Goal: Task Accomplishment & Management: Complete application form

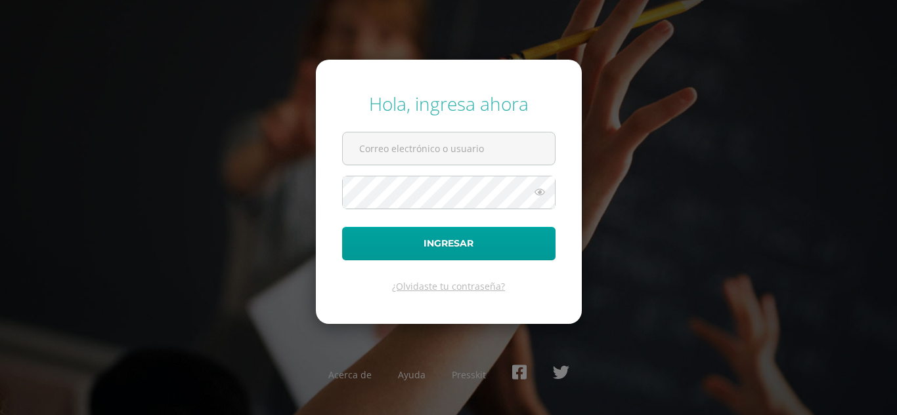
type input "[EMAIL_ADDRESS][DOMAIN_NAME]"
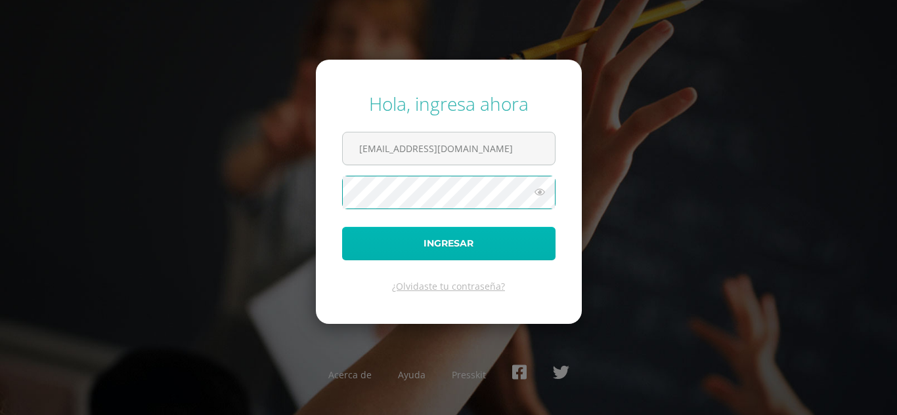
click at [396, 247] on button "Ingresar" at bounding box center [448, 243] width 213 height 33
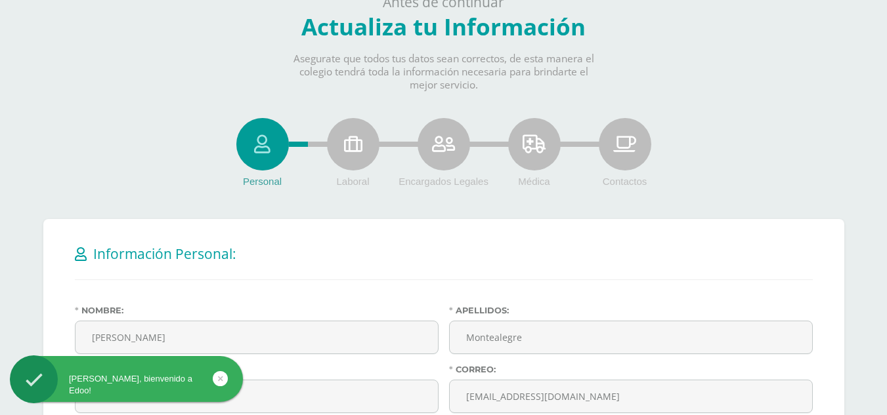
scroll to position [146, 0]
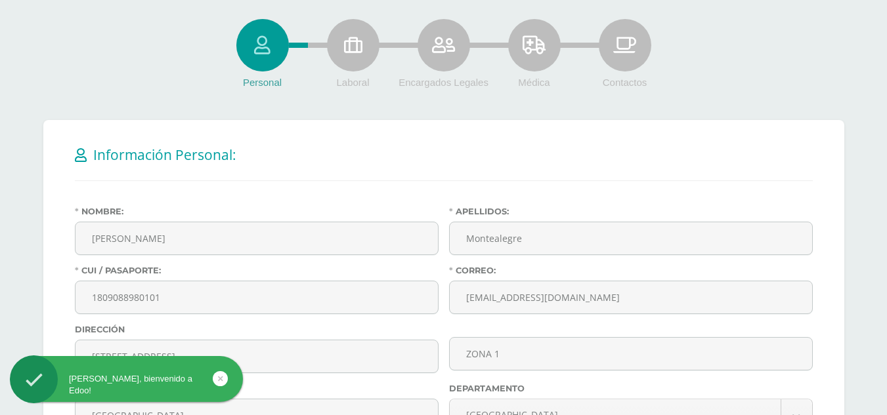
click at [148, 382] on div "Hola Salazar, bienvenido a Edoo!" at bounding box center [126, 385] width 233 height 24
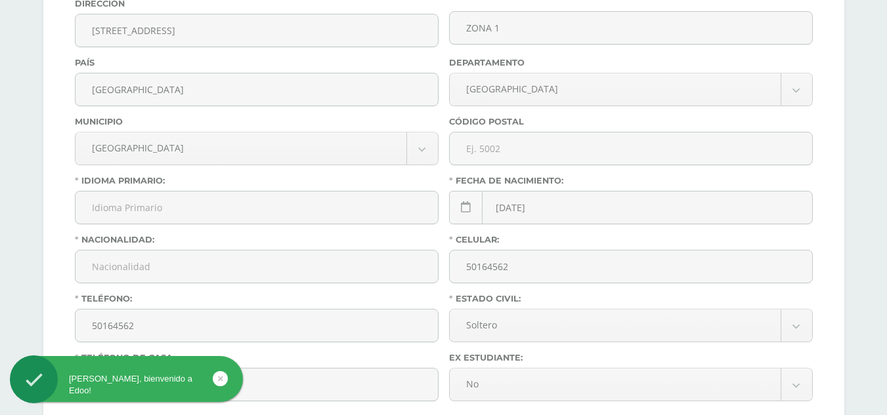
scroll to position [631, 0]
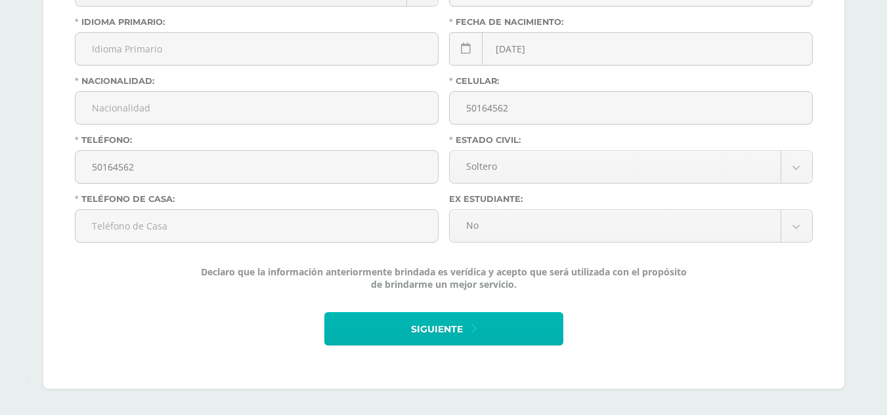
click at [467, 318] on button "Siguiente" at bounding box center [443, 328] width 239 height 33
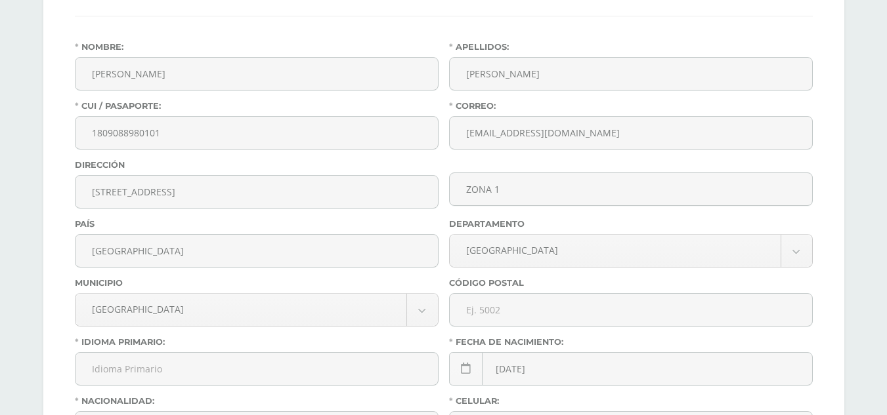
scroll to position [316, 0]
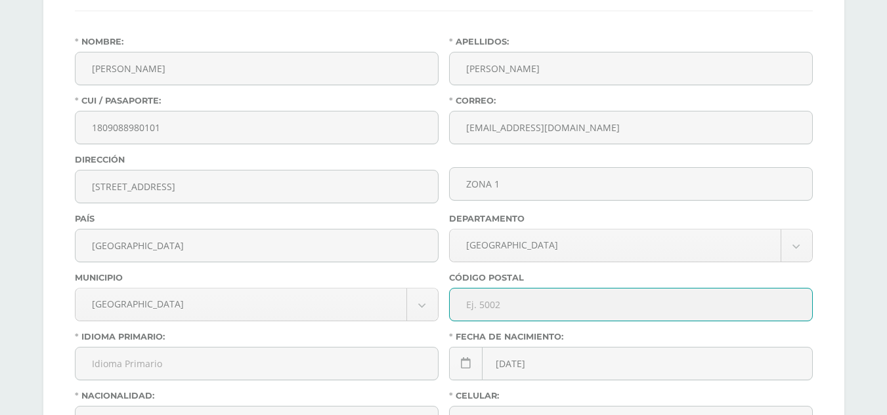
click at [543, 302] on input "text" at bounding box center [631, 305] width 362 height 32
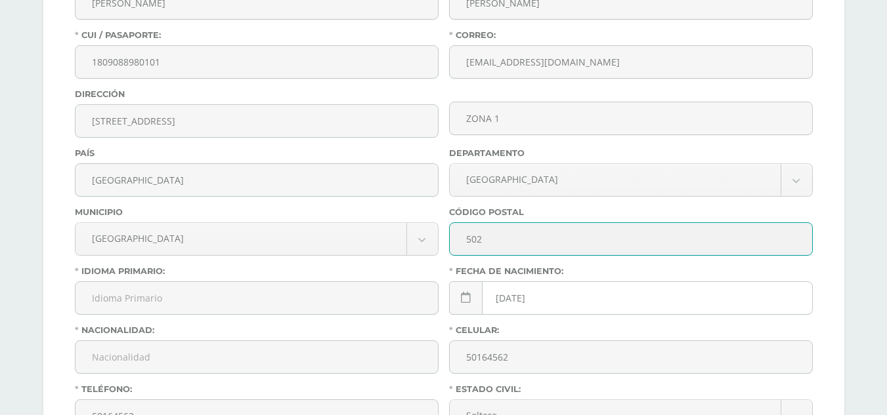
type input "502"
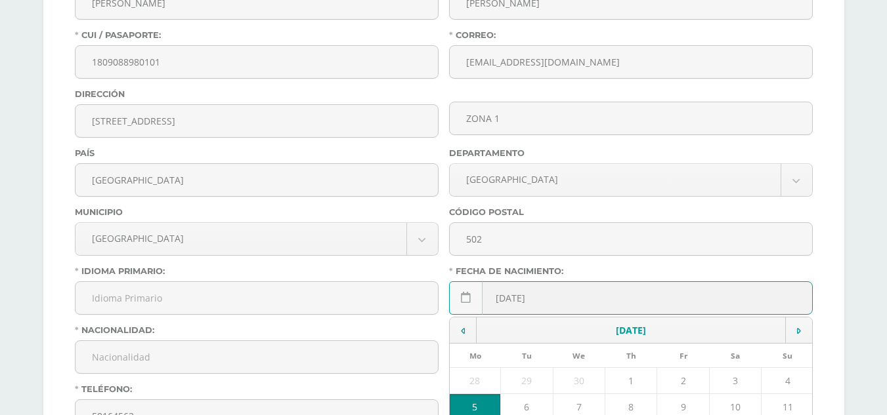
click at [542, 293] on input "[DATE]" at bounding box center [631, 298] width 362 height 32
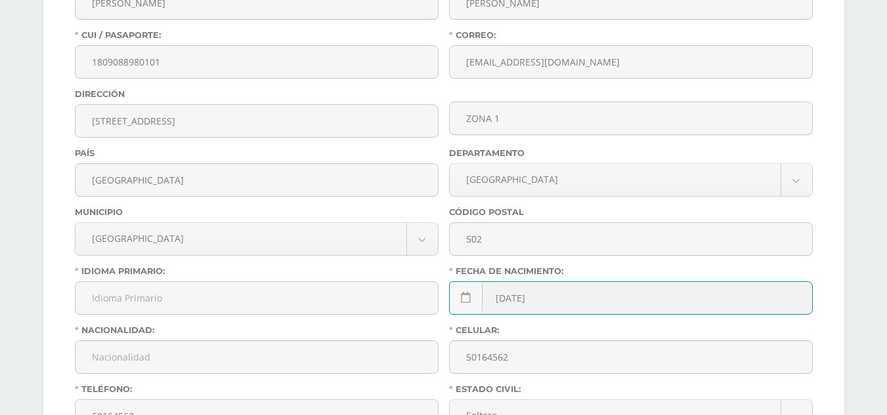
click at [562, 299] on input "[DATE]" at bounding box center [631, 298] width 362 height 32
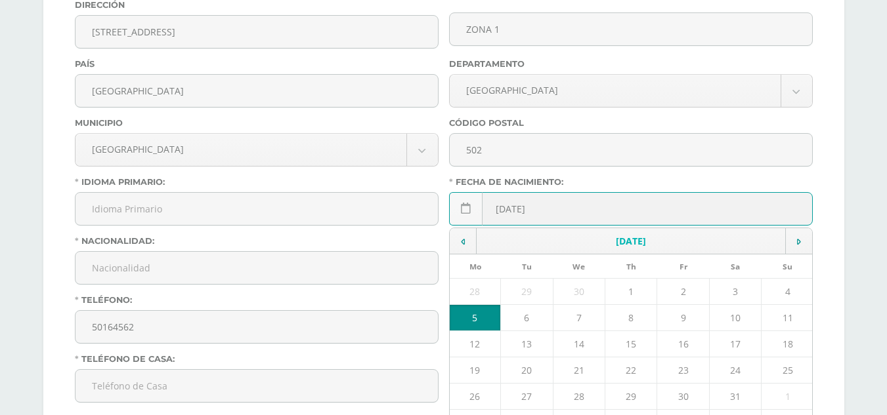
scroll to position [503, 0]
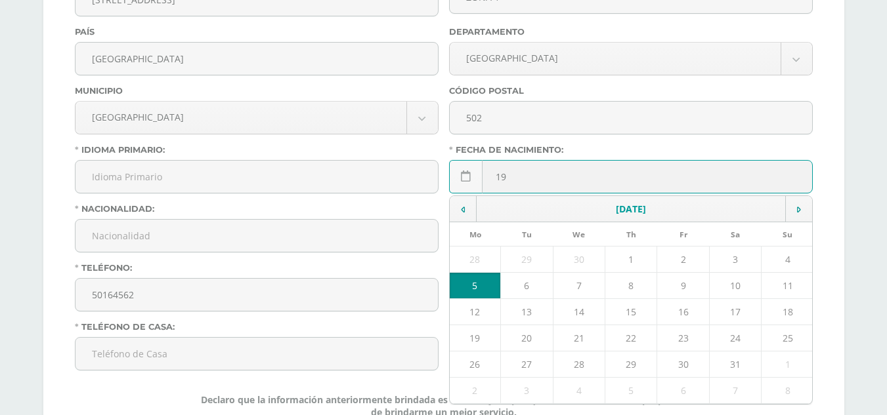
type input "1"
type input "3"
type input "[DATE]"
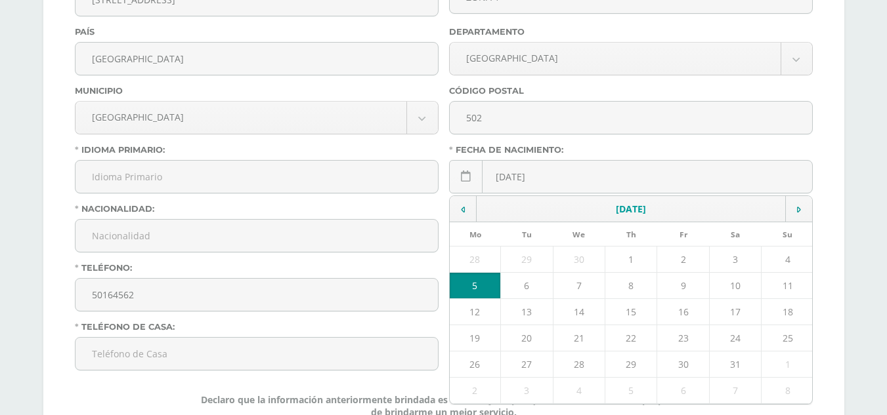
click at [849, 239] on div "Personal Laboral Encargados Legales Médica Contactos Información Personal: Nomb…" at bounding box center [443, 90] width 853 height 908
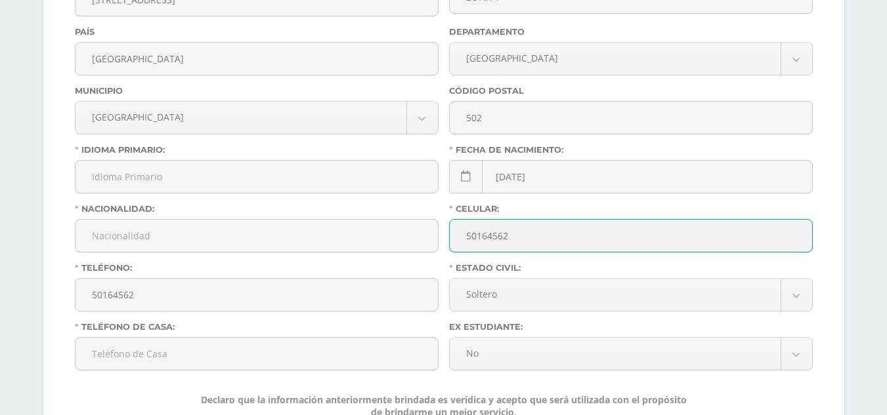
click at [633, 248] on input "50164562" at bounding box center [631, 236] width 362 height 32
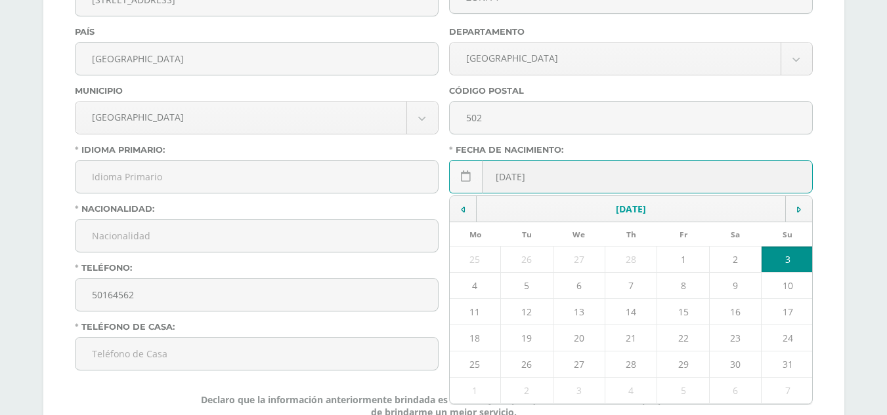
click at [629, 164] on input "[DATE]" at bounding box center [631, 177] width 362 height 32
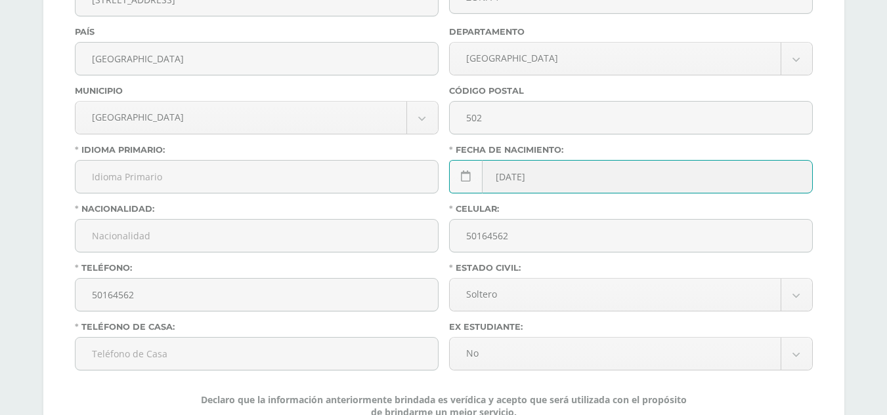
click at [629, 164] on input "[DATE]" at bounding box center [631, 177] width 362 height 32
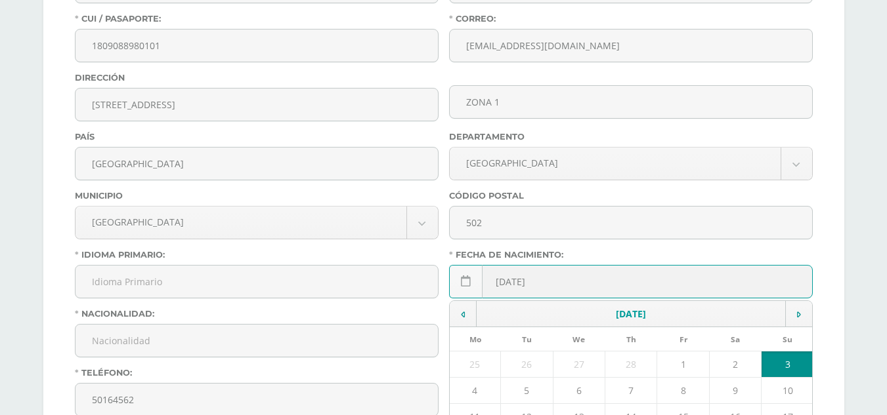
scroll to position [399, 0]
